Goal: Contribute content: Add original content to the website for others to see

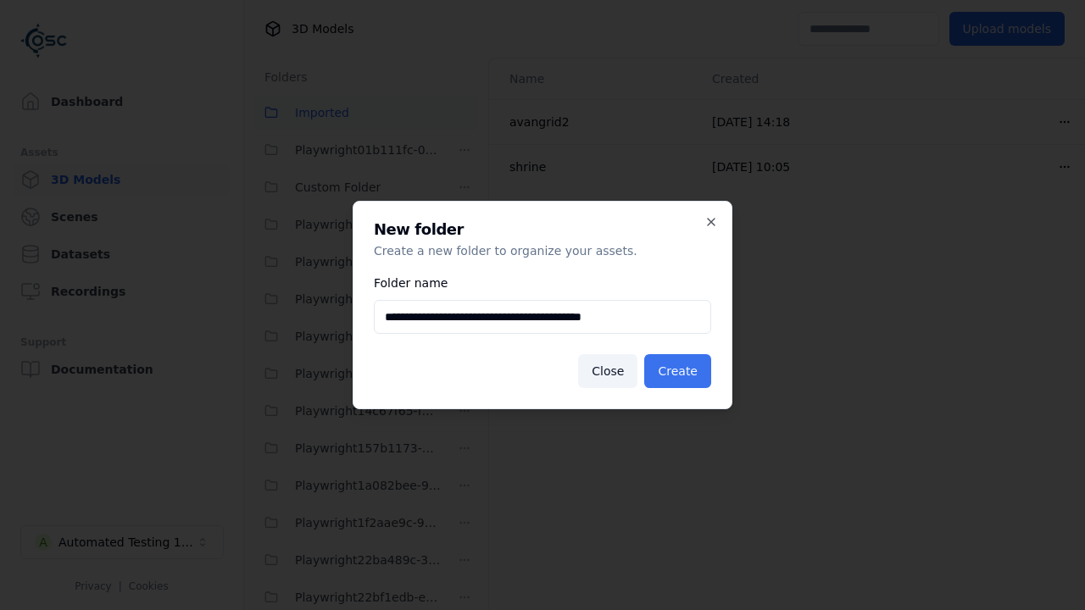
type input "**********"
click at [681, 371] on button "Create" at bounding box center [677, 371] width 67 height 34
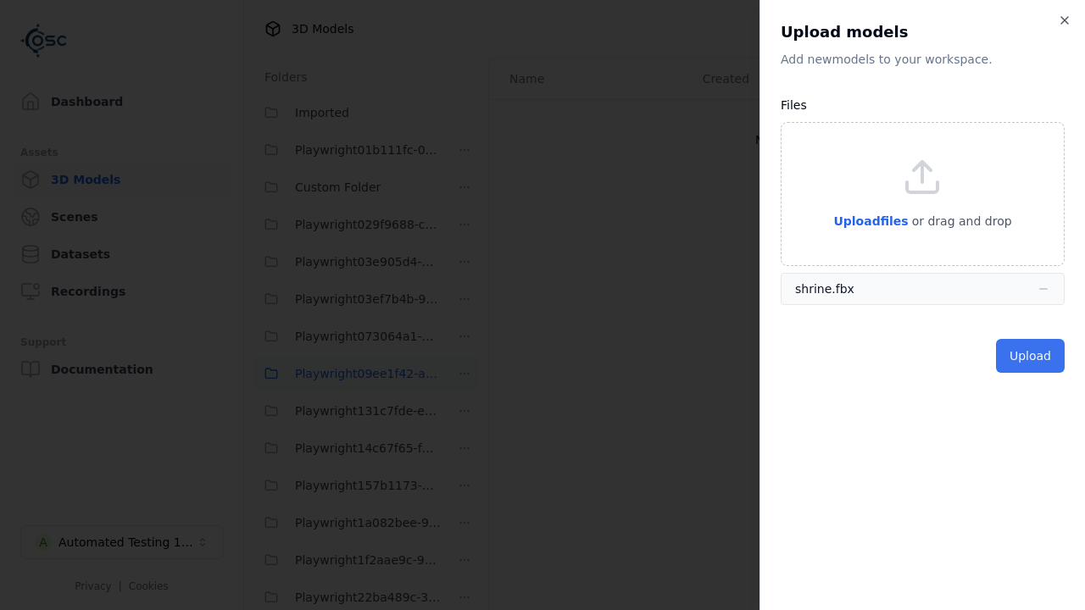
click at [1032, 356] on button "Upload" at bounding box center [1030, 356] width 69 height 34
